Goal: Transaction & Acquisition: Purchase product/service

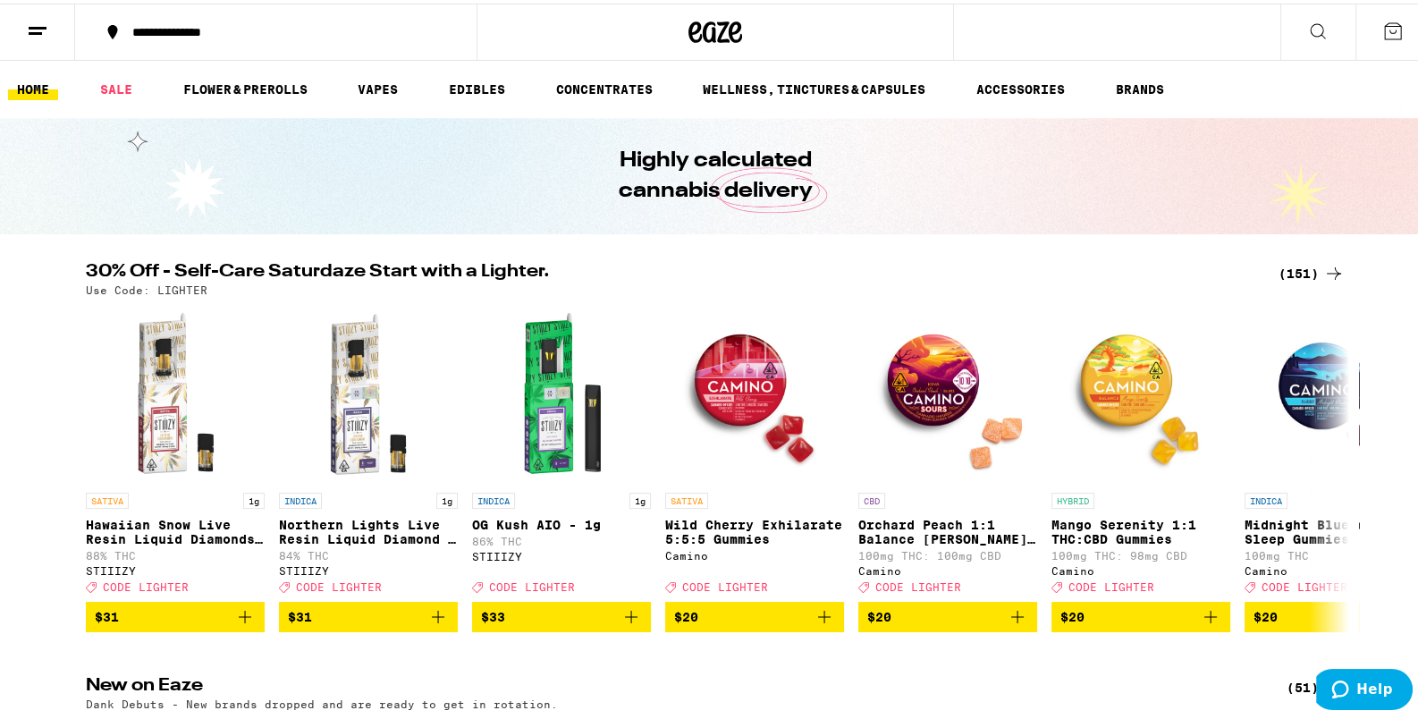
click at [1313, 274] on div "(151)" at bounding box center [1312, 269] width 66 height 21
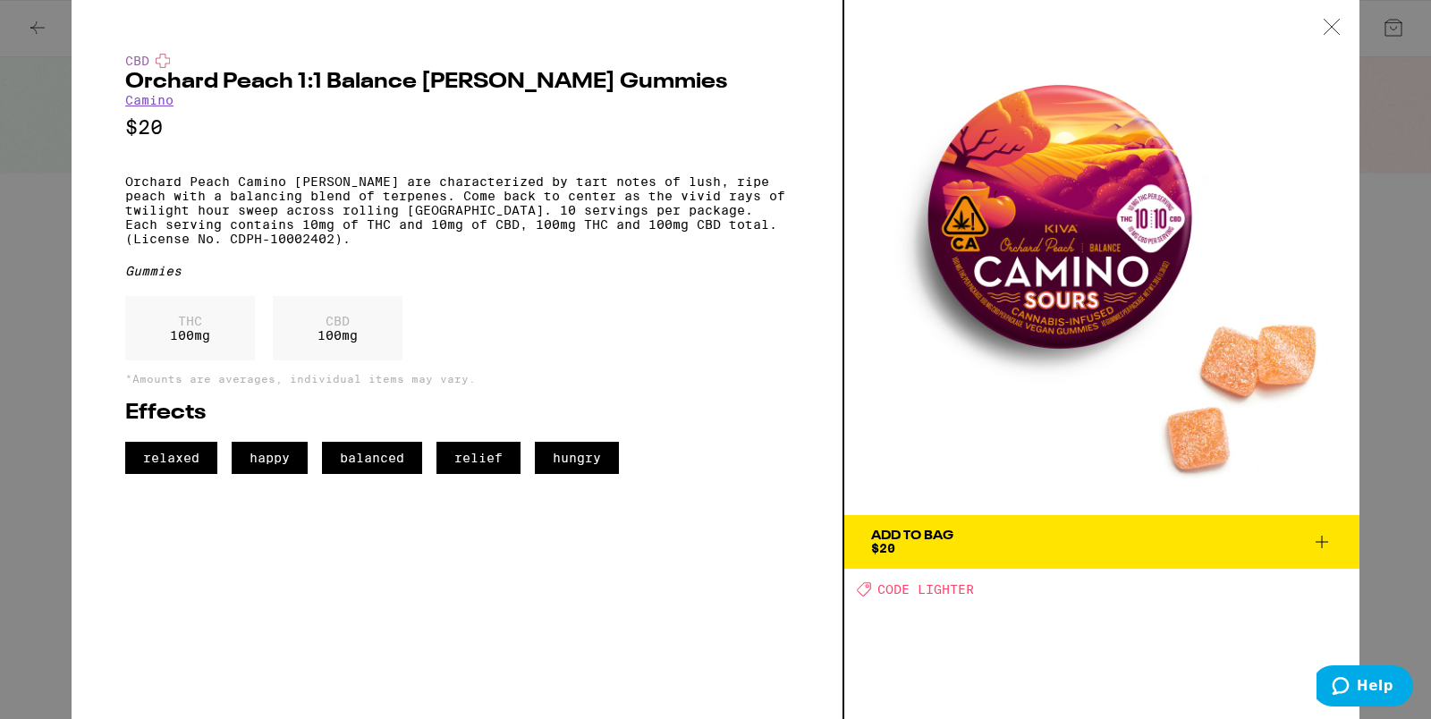
click at [1325, 27] on icon at bounding box center [1331, 27] width 18 height 16
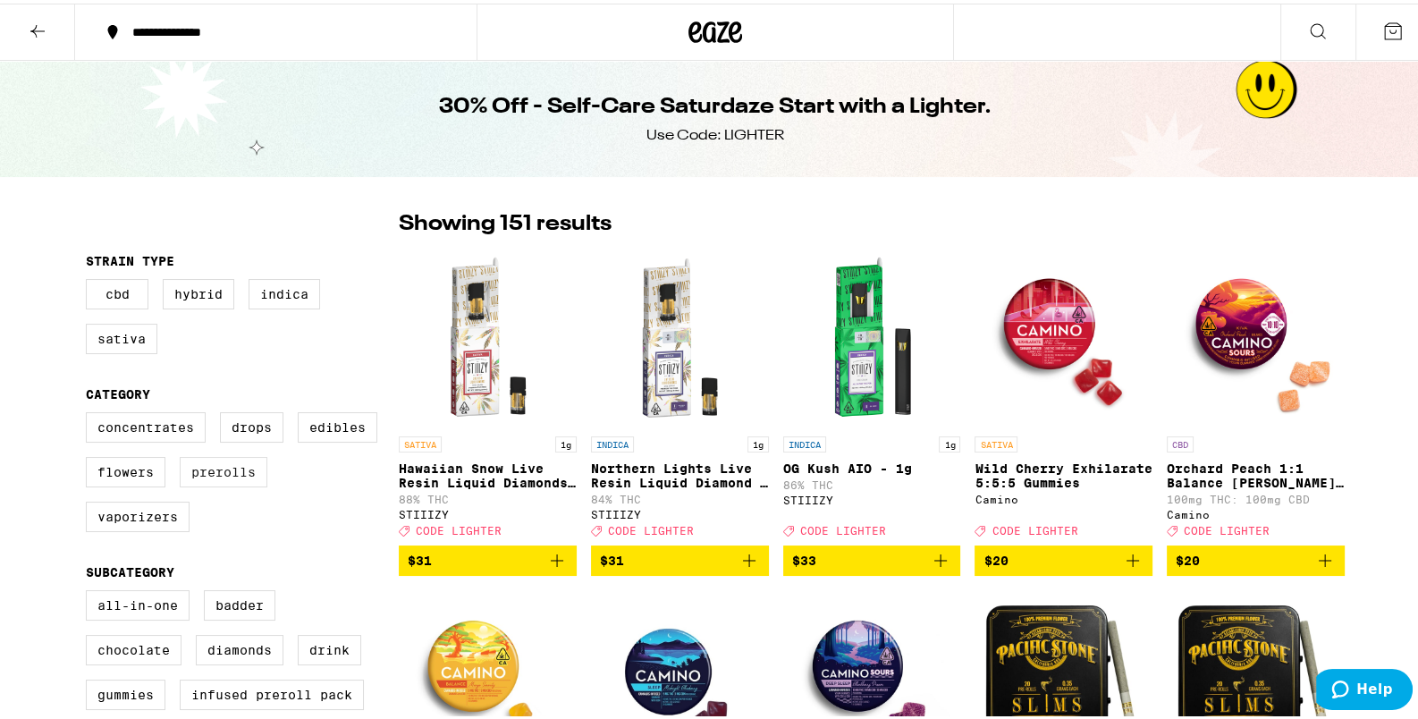
click at [234, 479] on label "Prerolls" at bounding box center [224, 468] width 88 height 30
click at [236, 473] on label "Prerolls" at bounding box center [224, 468] width 88 height 30
click at [90, 412] on input "Prerolls" at bounding box center [89, 411] width 1 height 1
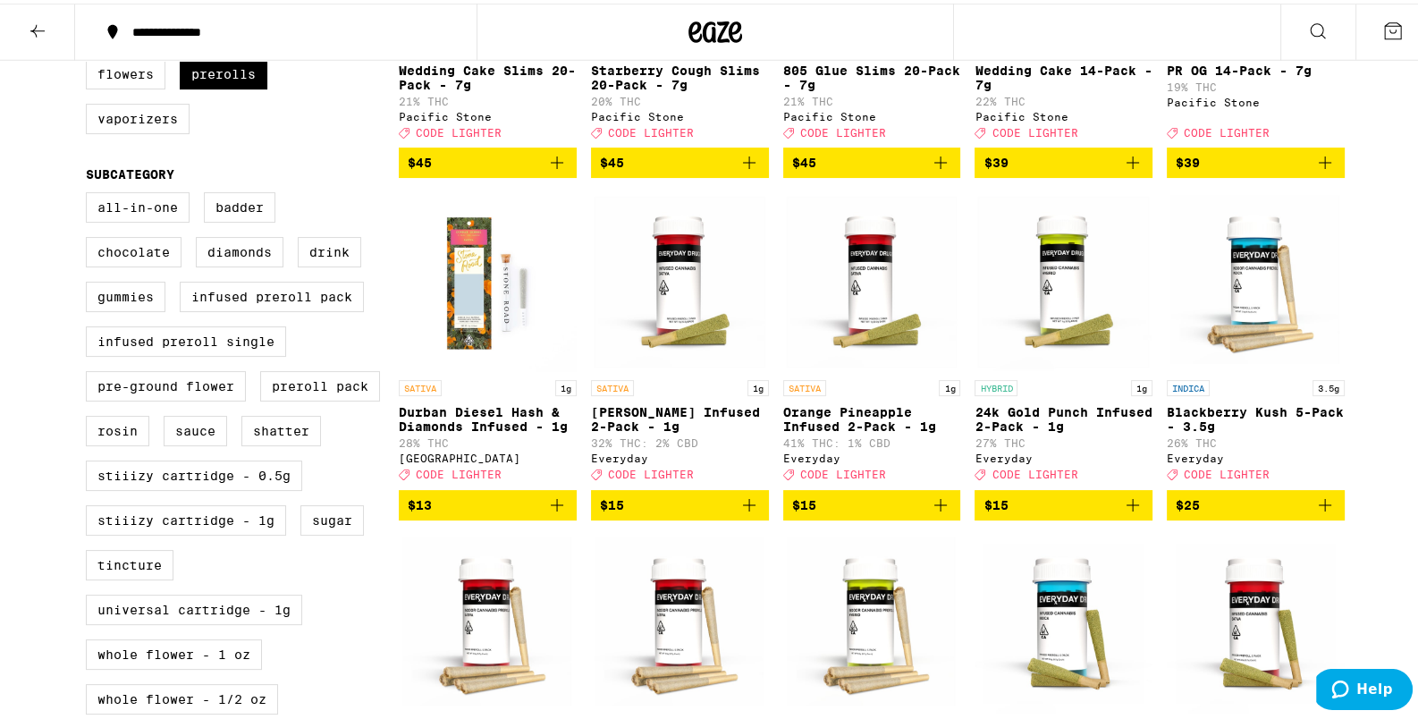
scroll to position [282, 0]
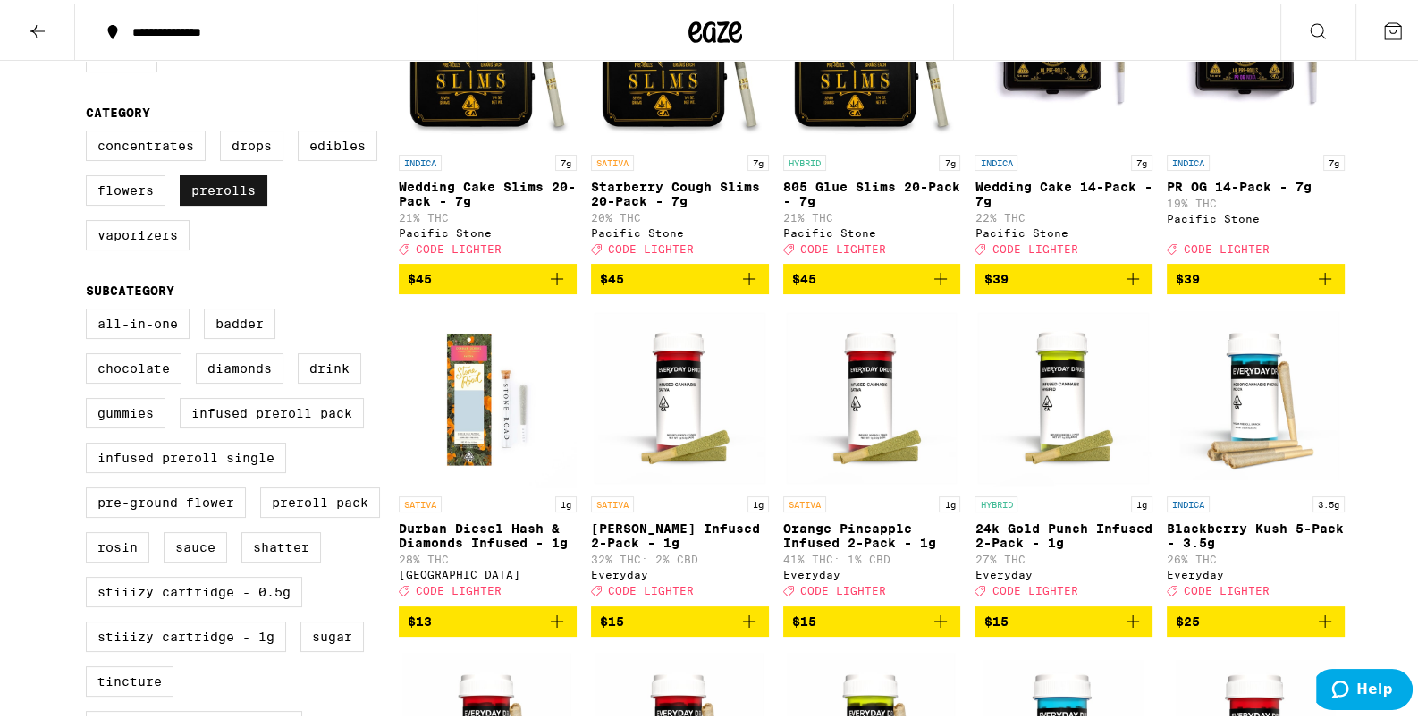
click at [213, 186] on label "Prerolls" at bounding box center [224, 187] width 88 height 30
click at [90, 131] on input "Prerolls" at bounding box center [89, 130] width 1 height 1
checkbox input "false"
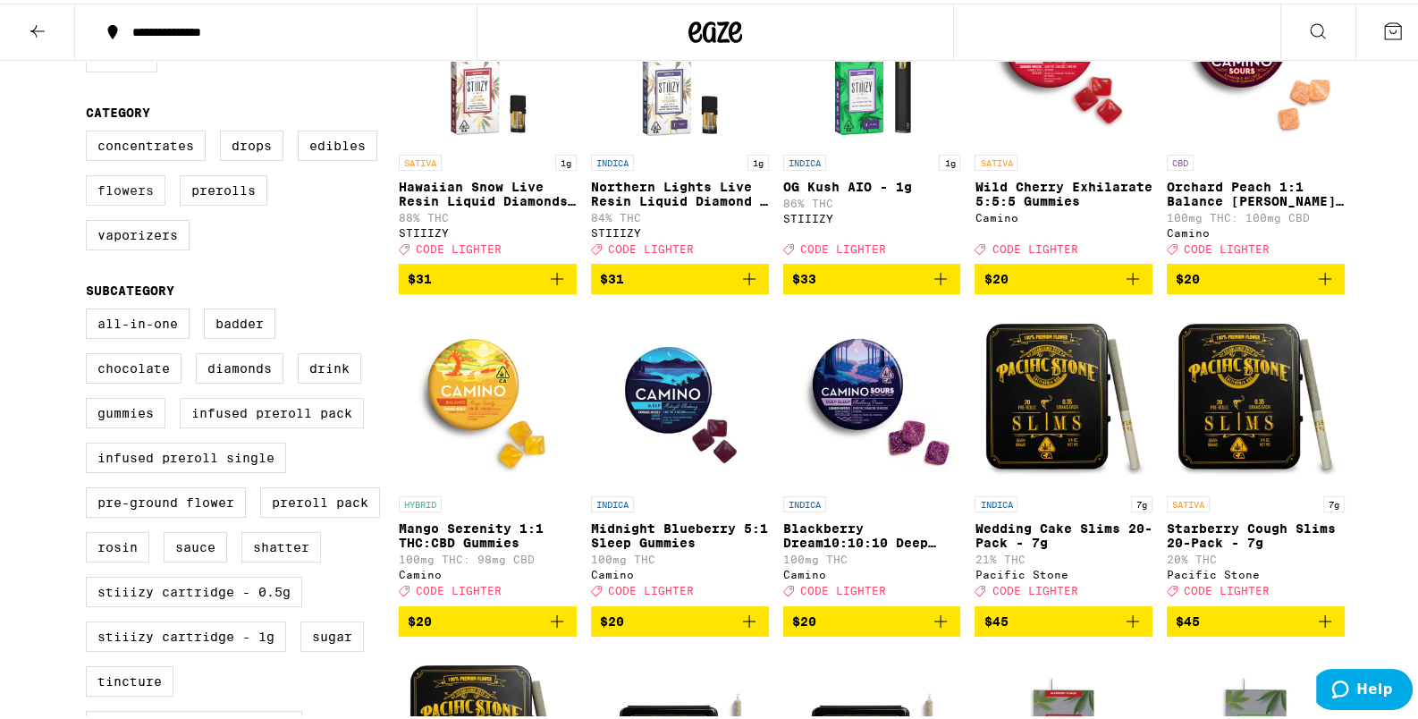
drag, startPoint x: 134, startPoint y: 181, endPoint x: 112, endPoint y: 190, distance: 24.1
click at [134, 181] on label "Flowers" at bounding box center [126, 187] width 80 height 30
click at [90, 131] on input "Flowers" at bounding box center [89, 130] width 1 height 1
checkbox input "true"
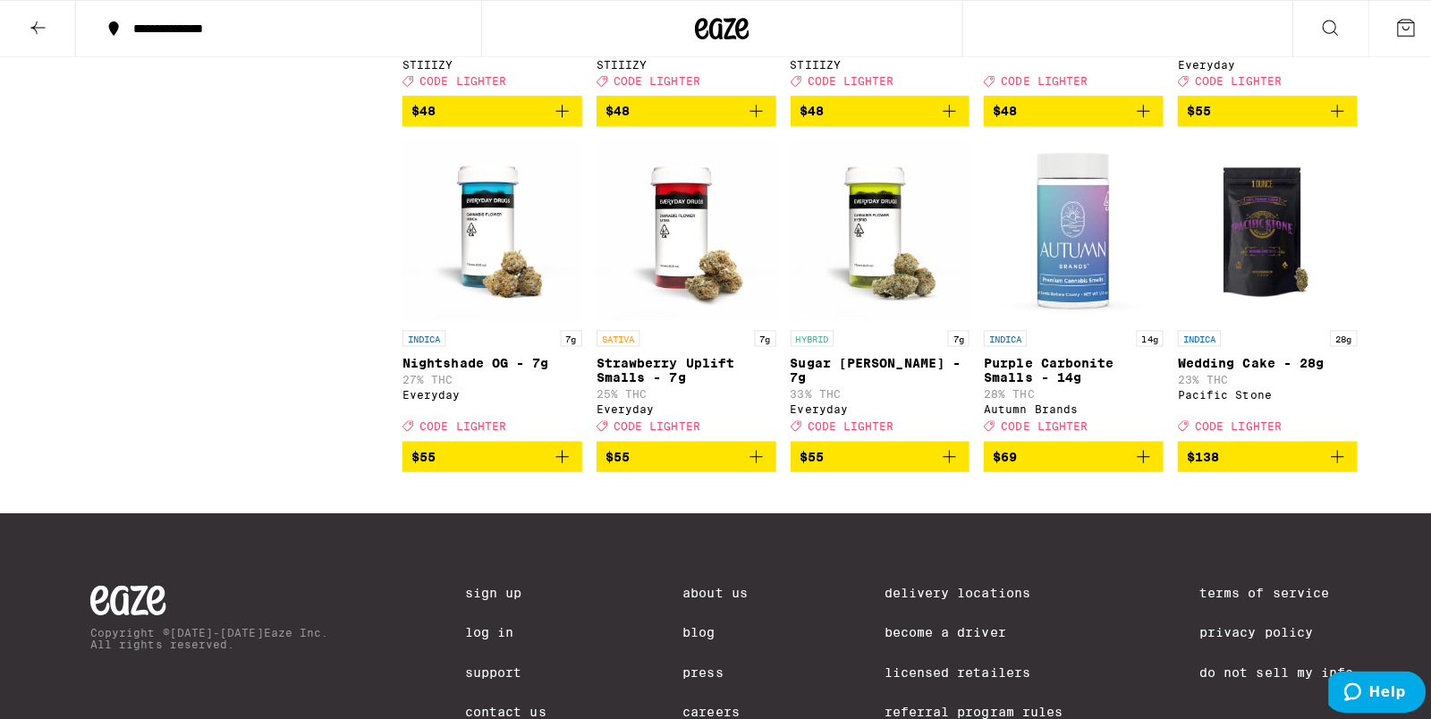
scroll to position [1947, 0]
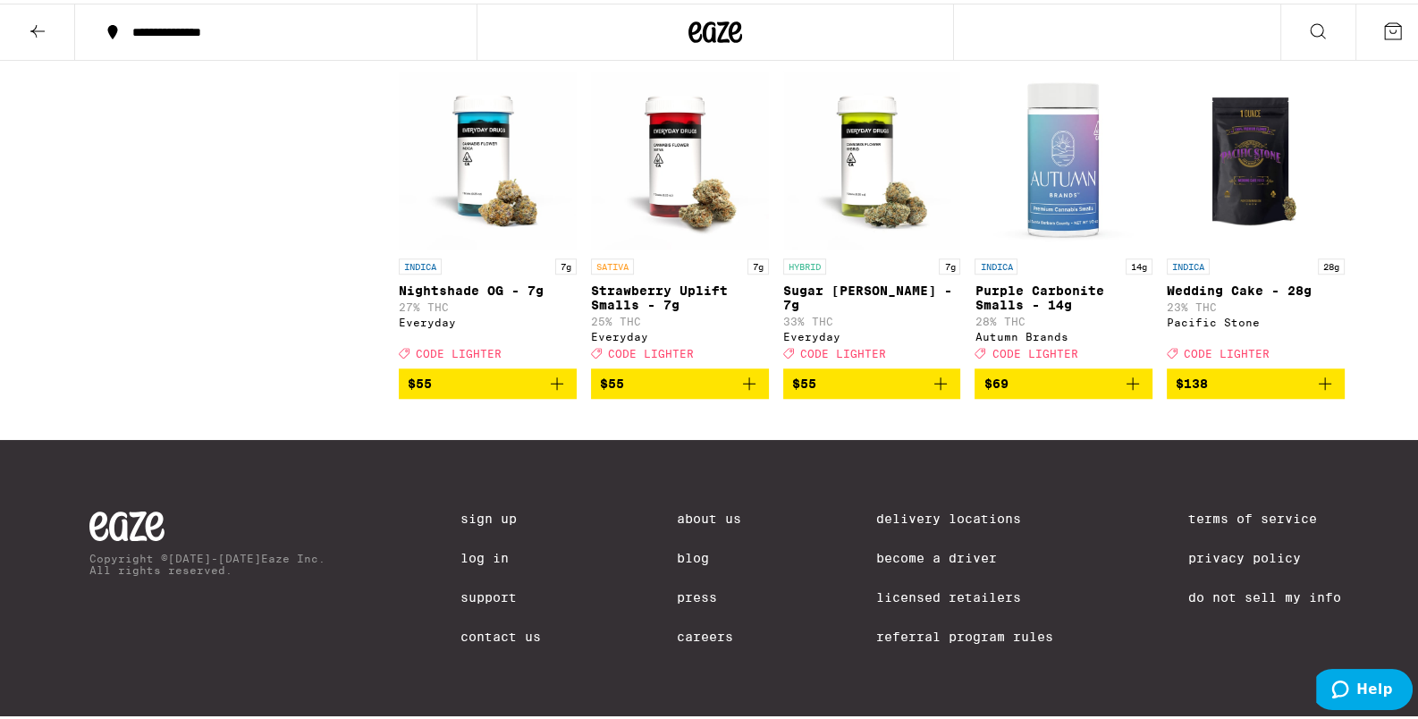
click at [494, 204] on img "Open page for Nightshade OG - 7g from Everyday" at bounding box center [488, 156] width 178 height 179
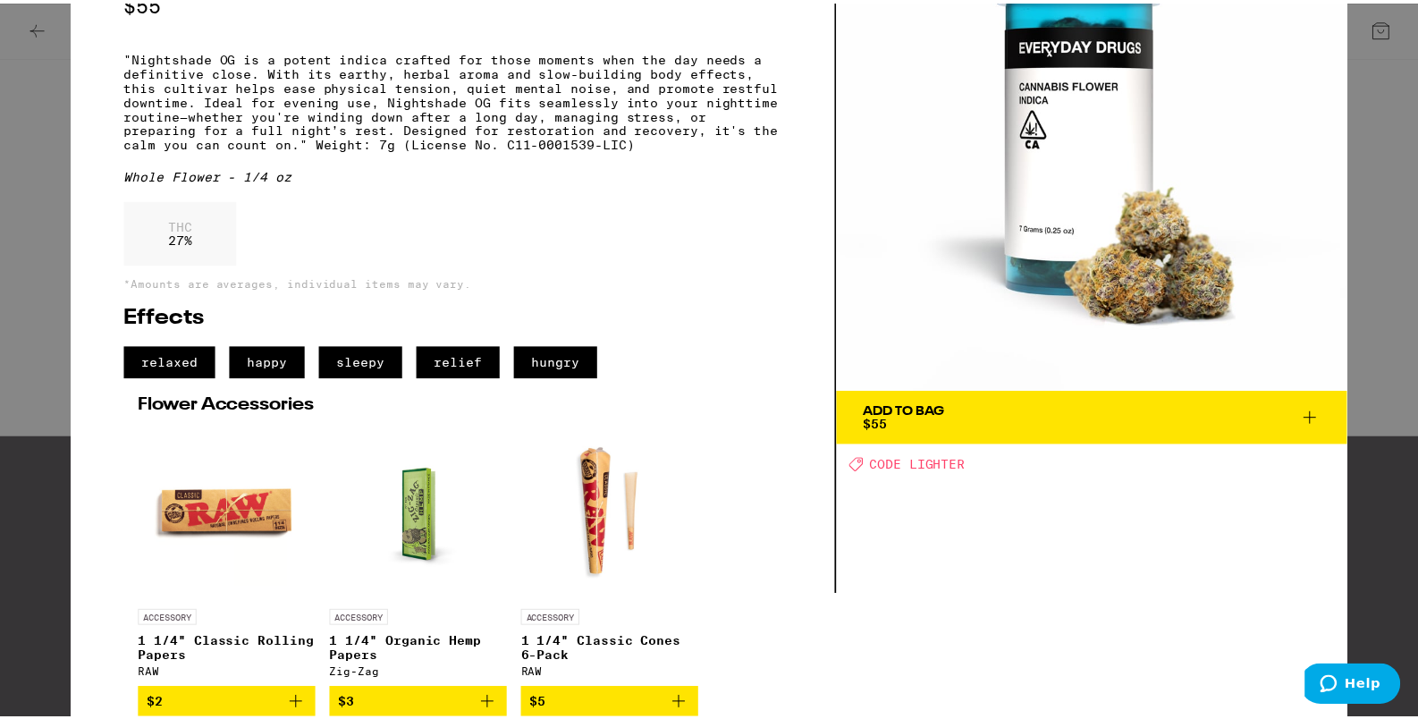
scroll to position [156, 0]
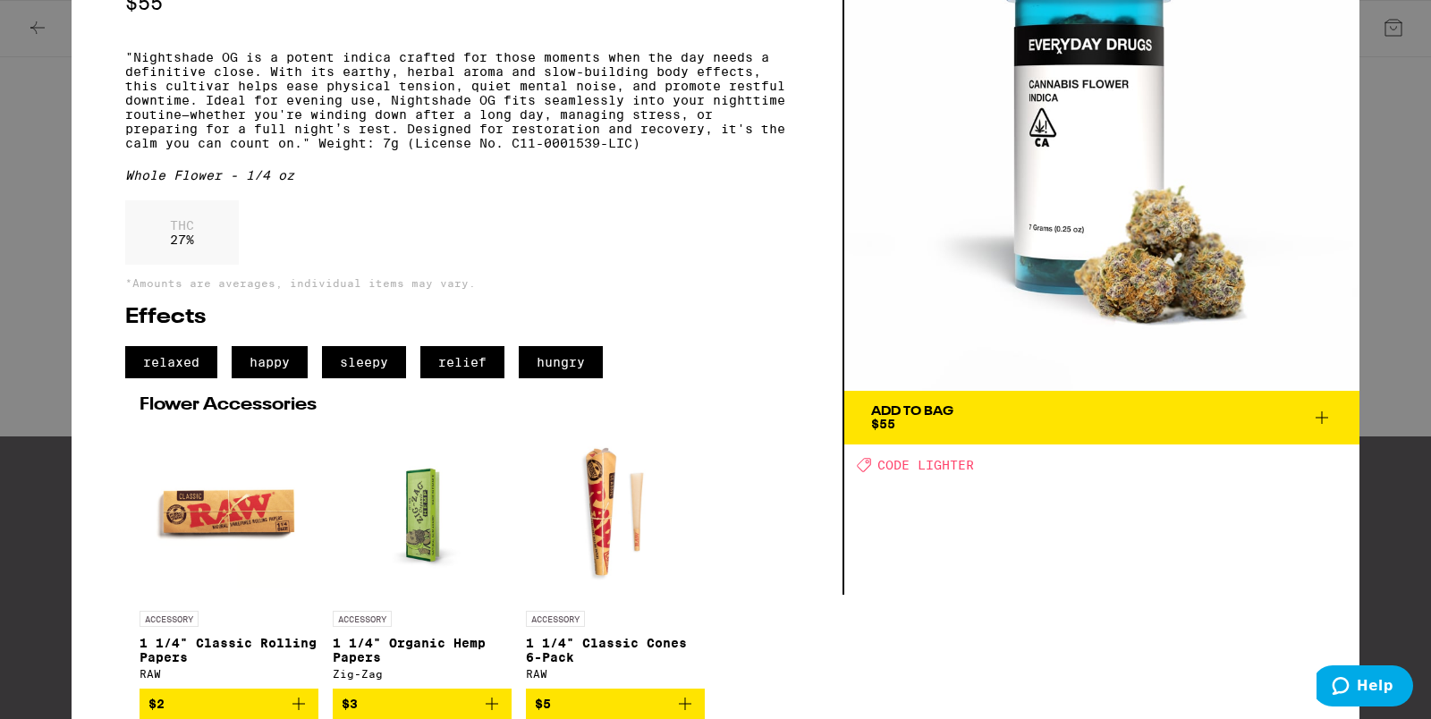
click at [1073, 405] on span "Add To Bag $55" at bounding box center [1101, 417] width 461 height 25
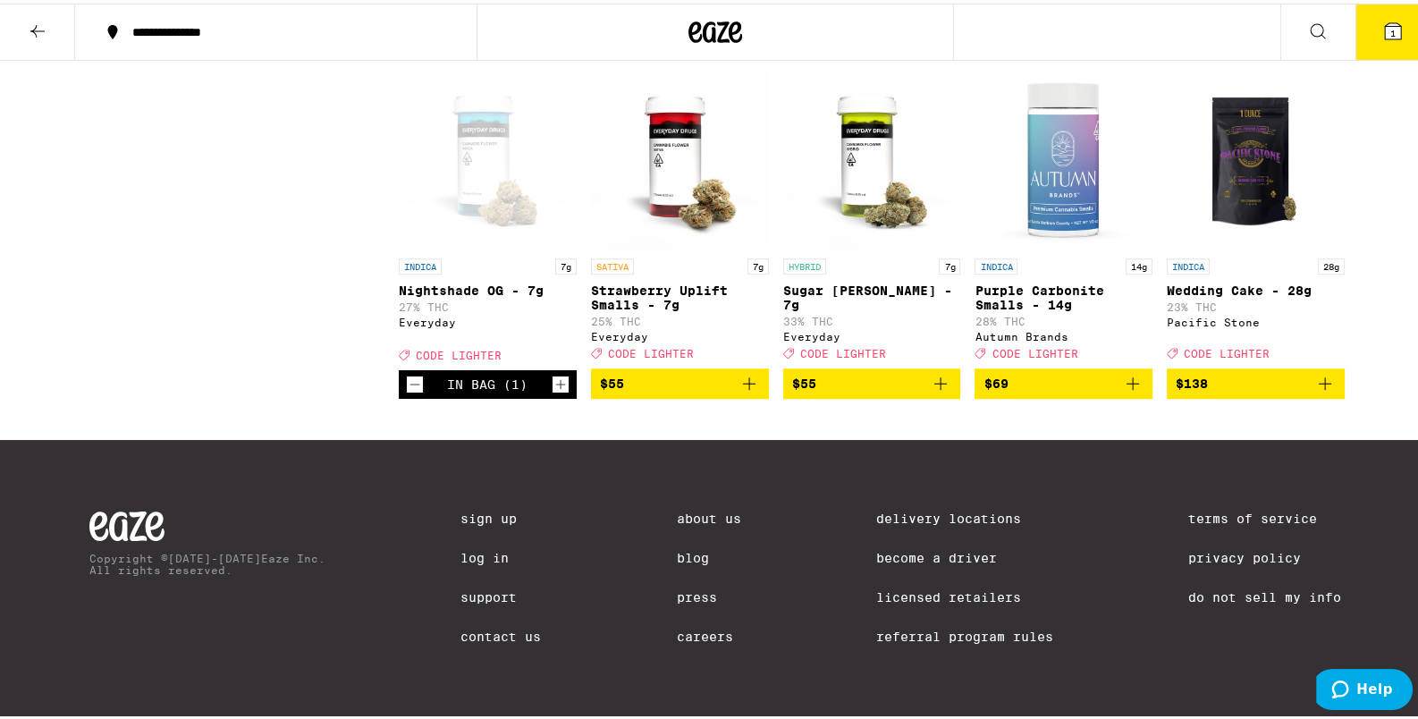
click at [751, 372] on icon "Add to bag" at bounding box center [749, 379] width 21 height 21
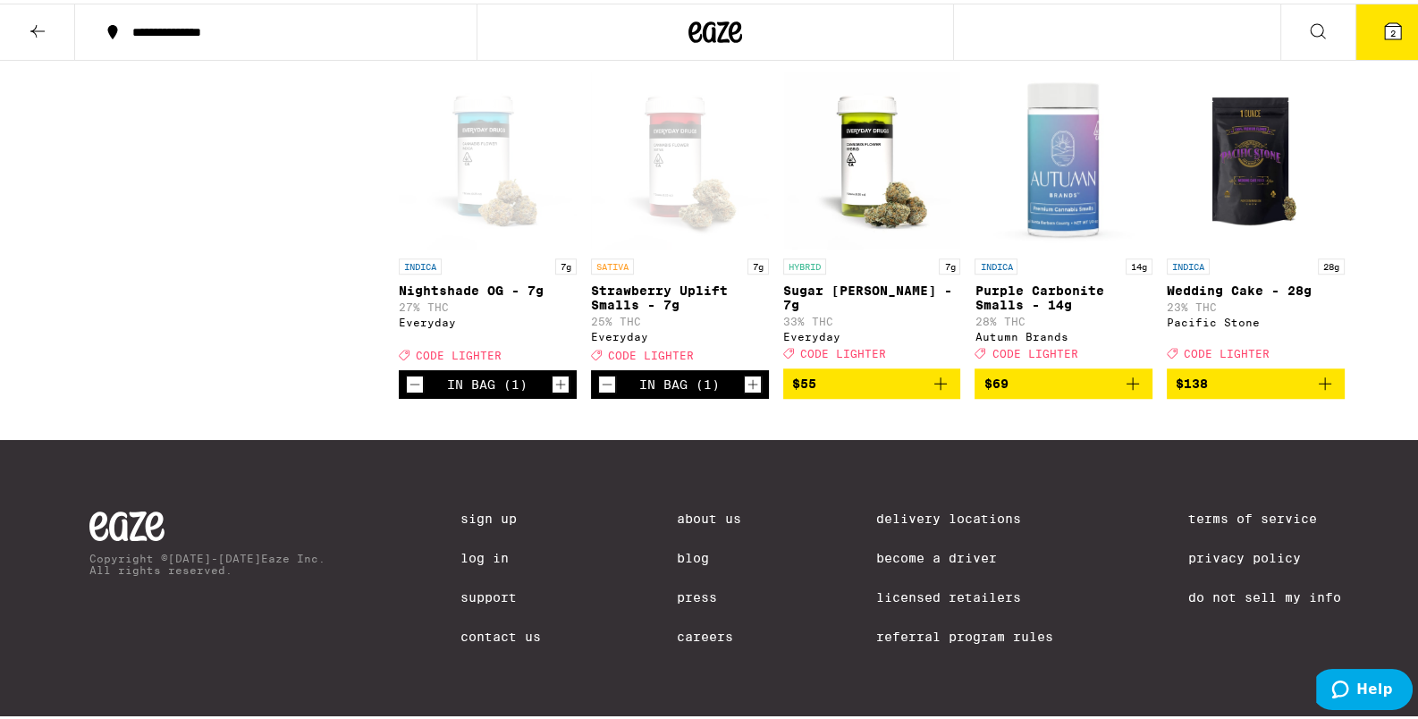
click at [1385, 30] on icon at bounding box center [1393, 28] width 16 height 16
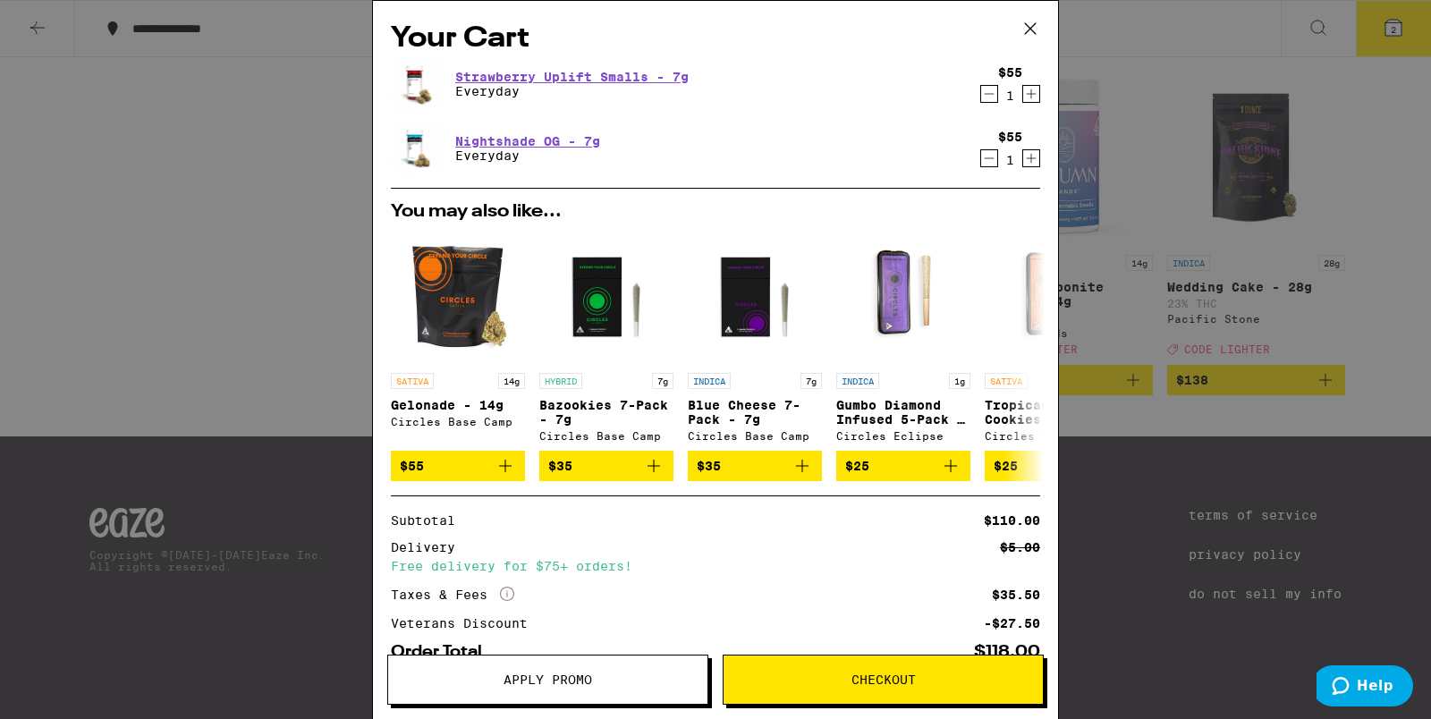
click at [616, 680] on span "Apply Promo" at bounding box center [547, 679] width 319 height 13
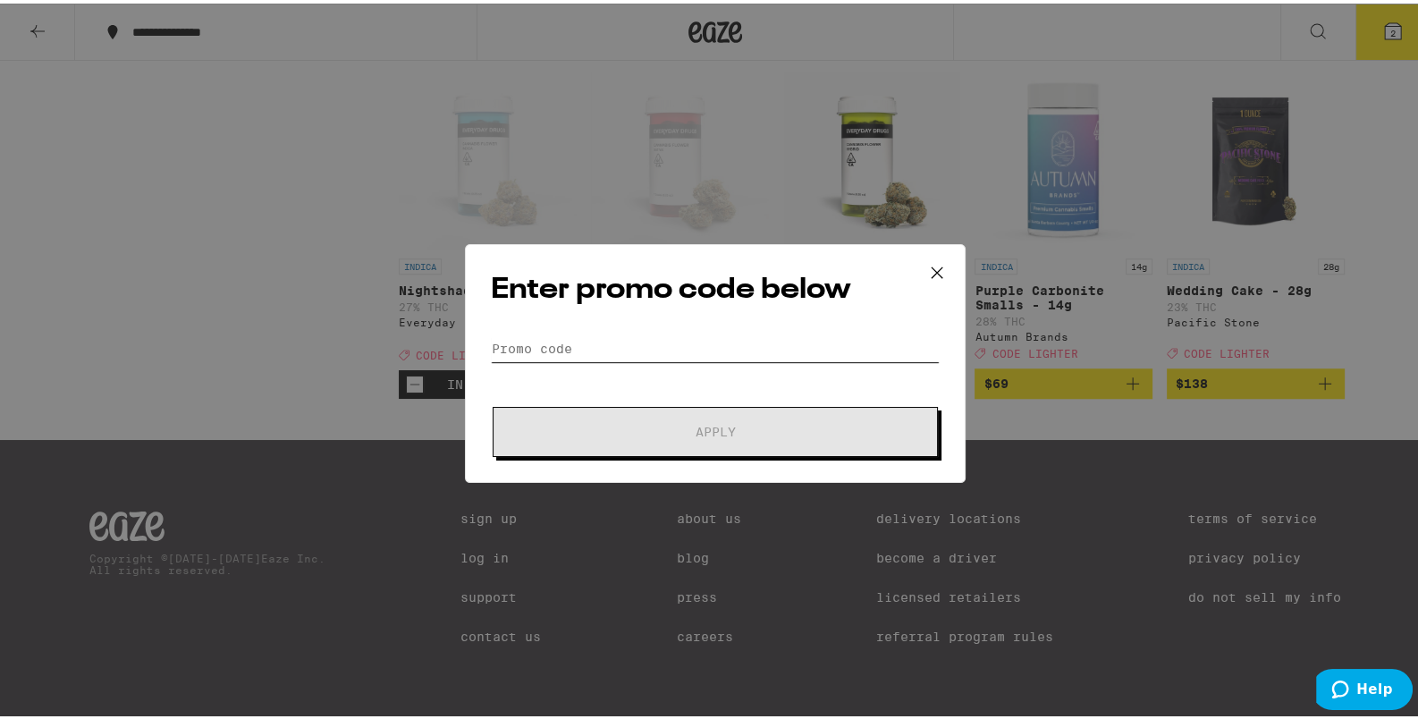
click at [550, 341] on input "Promo Code" at bounding box center [715, 345] width 449 height 27
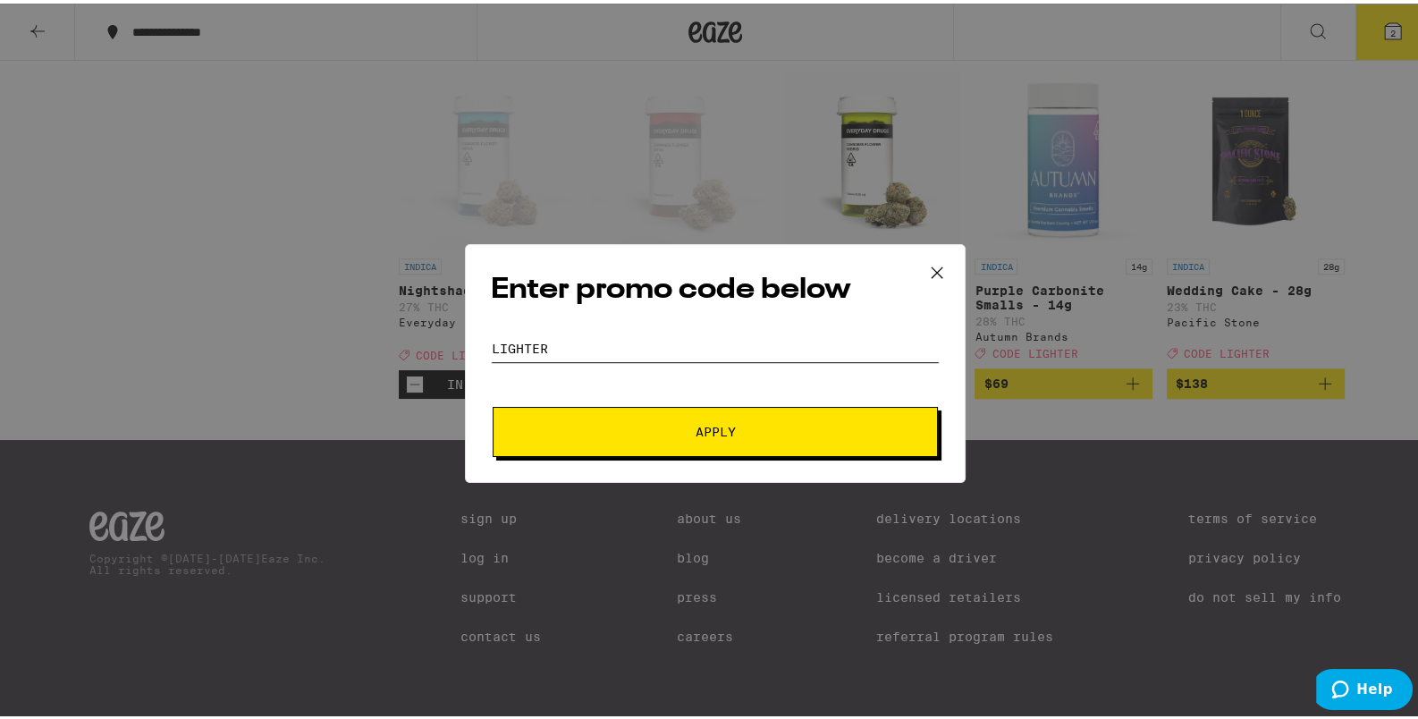
type input "lighter"
click at [493, 403] on button "Apply" at bounding box center [715, 428] width 445 height 50
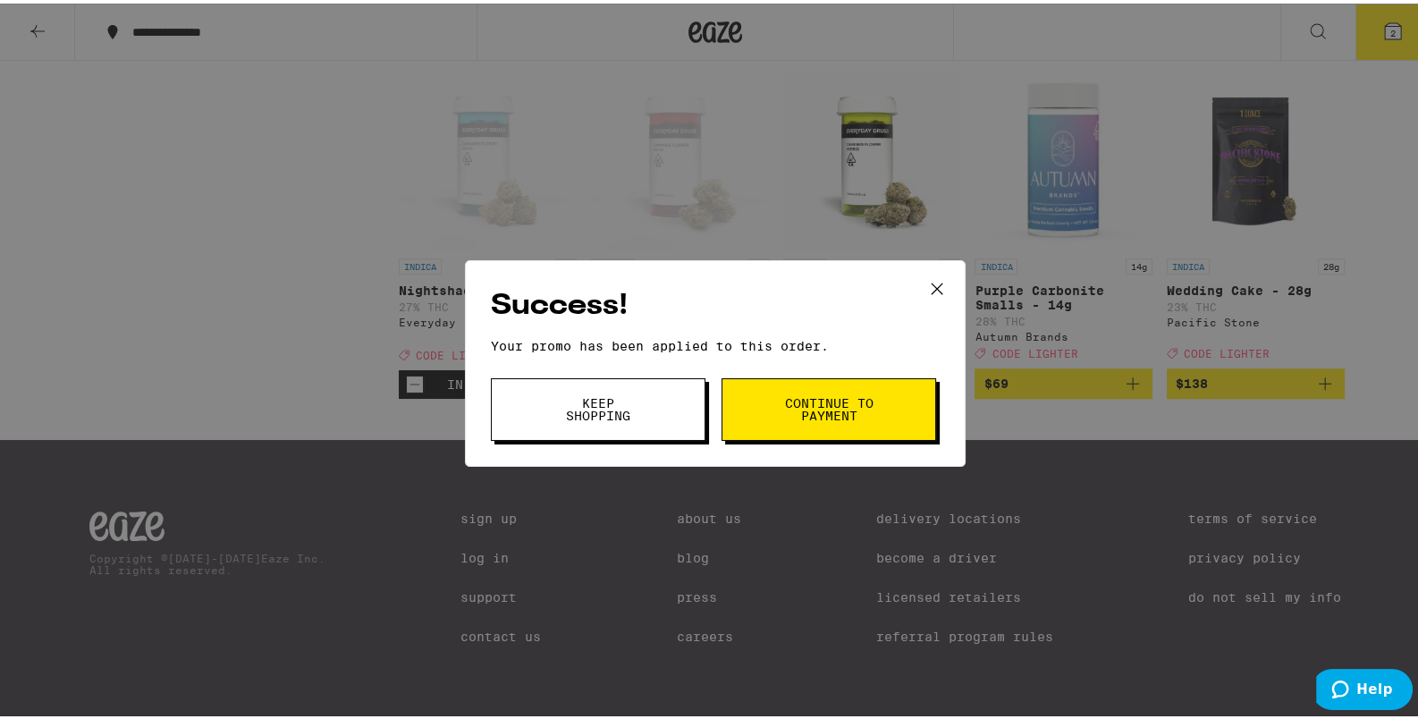
click at [790, 389] on button "Continue to payment" at bounding box center [829, 406] width 215 height 63
